Goal: Information Seeking & Learning: Learn about a topic

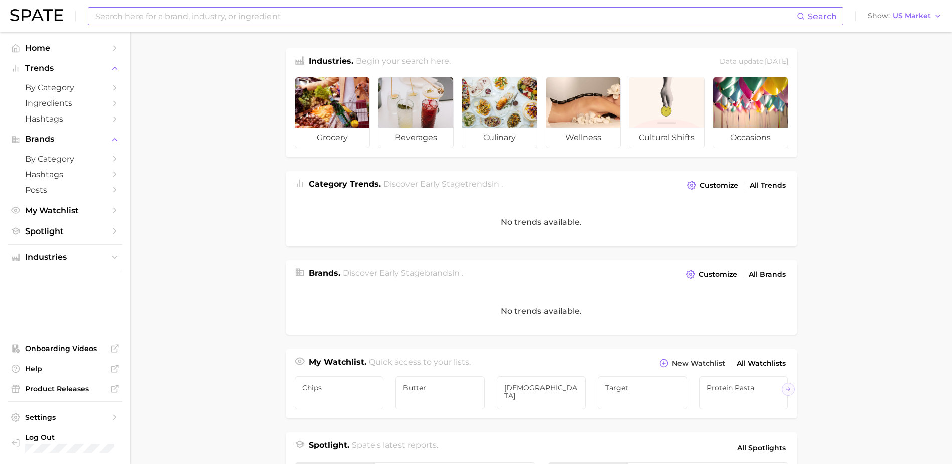
click at [185, 12] on input at bounding box center [445, 16] width 702 height 17
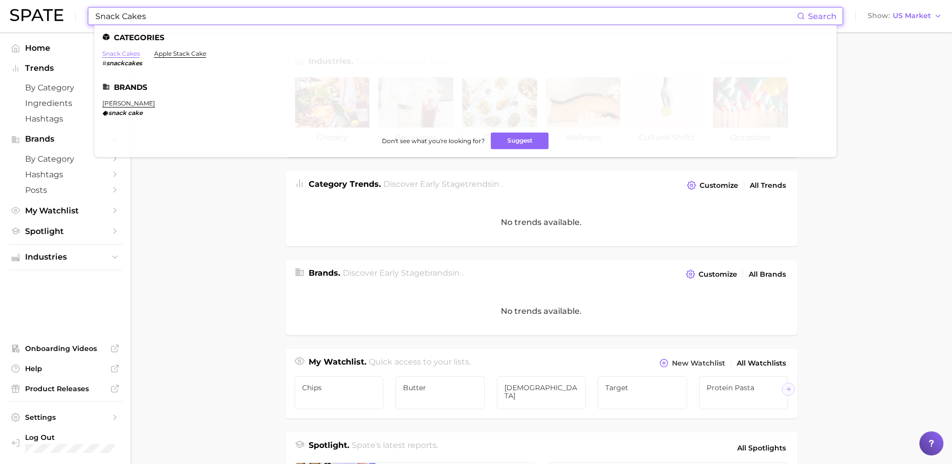
type input "Snack Cakes"
click at [119, 54] on link "snack cakes" at bounding box center [121, 54] width 38 height 8
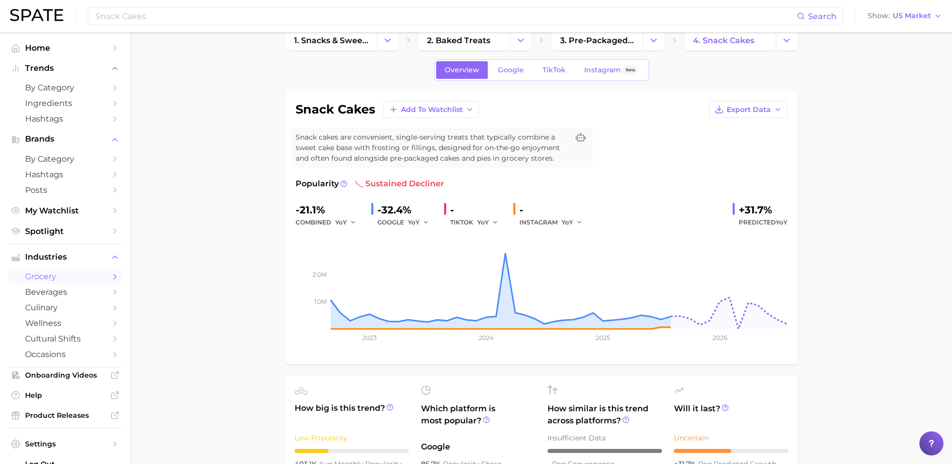
scroll to position [50, 0]
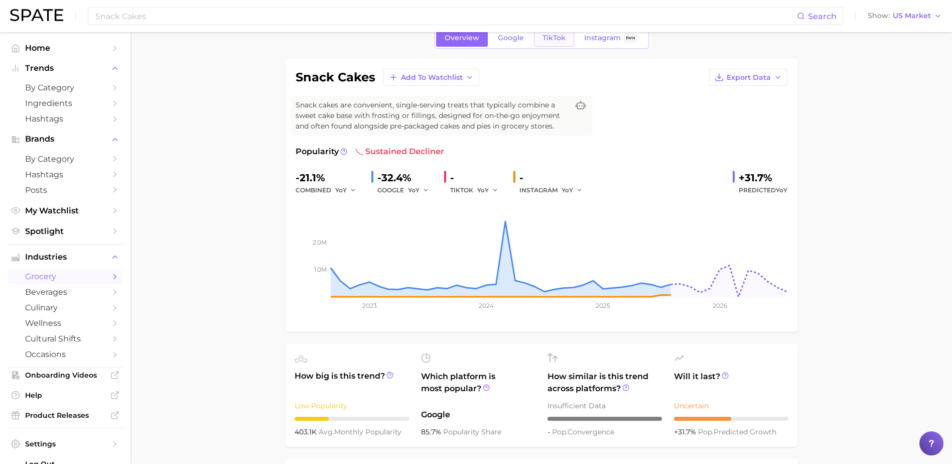
click at [563, 44] on link "TikTok" at bounding box center [554, 38] width 40 height 18
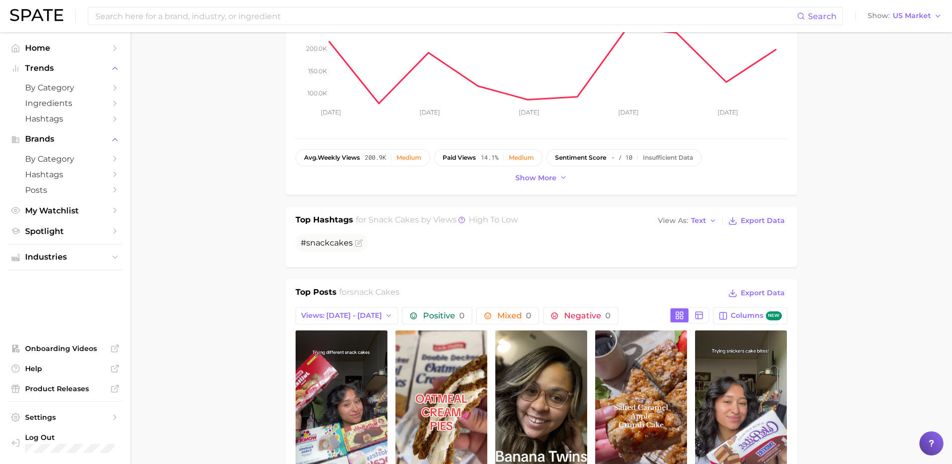
scroll to position [251, 0]
